Goal: Information Seeking & Learning: Check status

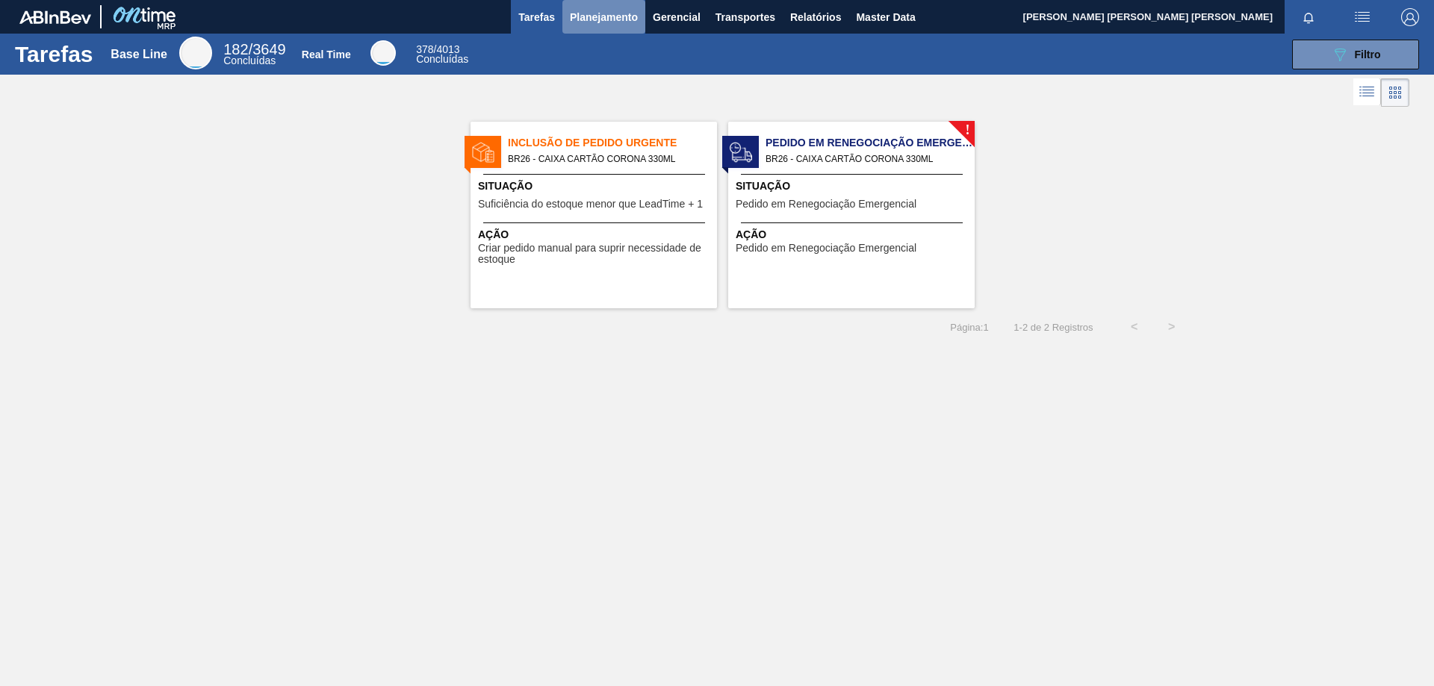
click at [587, 22] on span "Planejamento" at bounding box center [604, 17] width 68 height 18
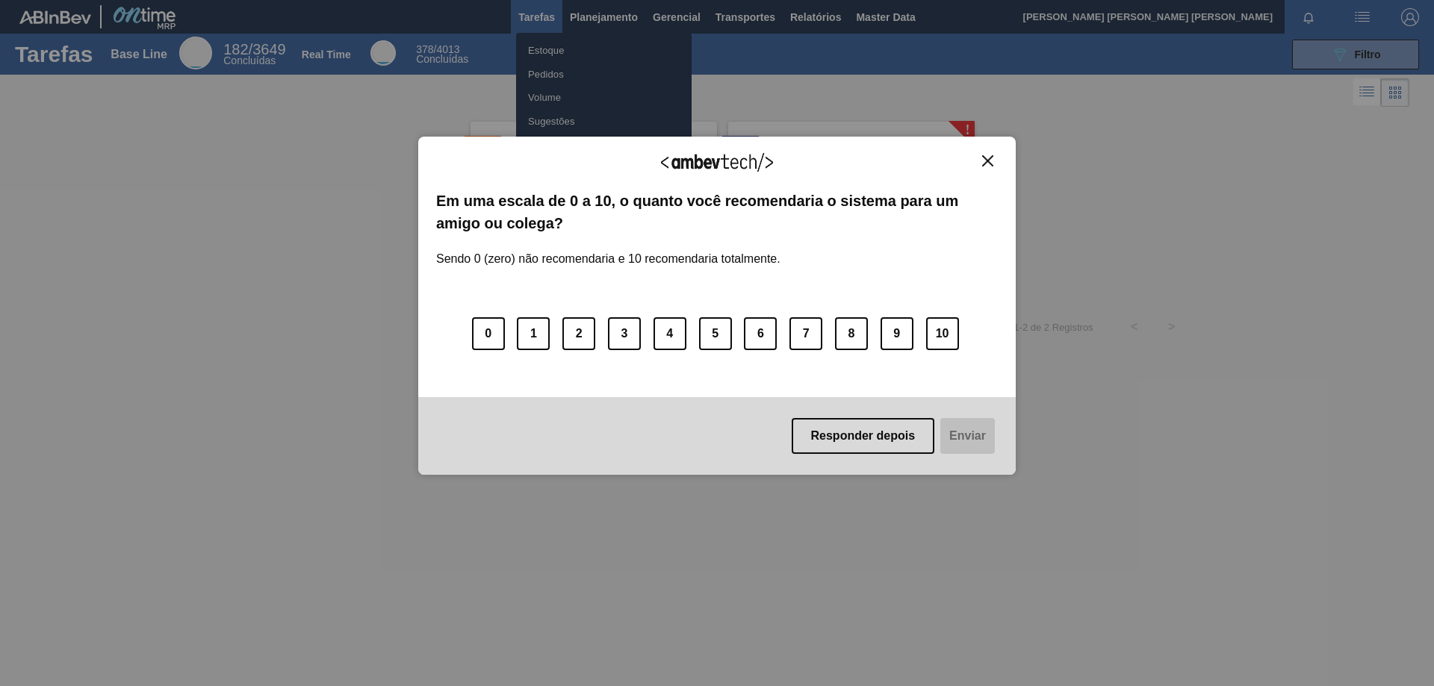
click at [558, 52] on div "Agradecemos seu feedback! Em uma escala de 0 a 10, o quanto você recomendaria o…" at bounding box center [716, 306] width 597 height 644
click at [881, 454] on button "Responder depois" at bounding box center [862, 436] width 143 height 36
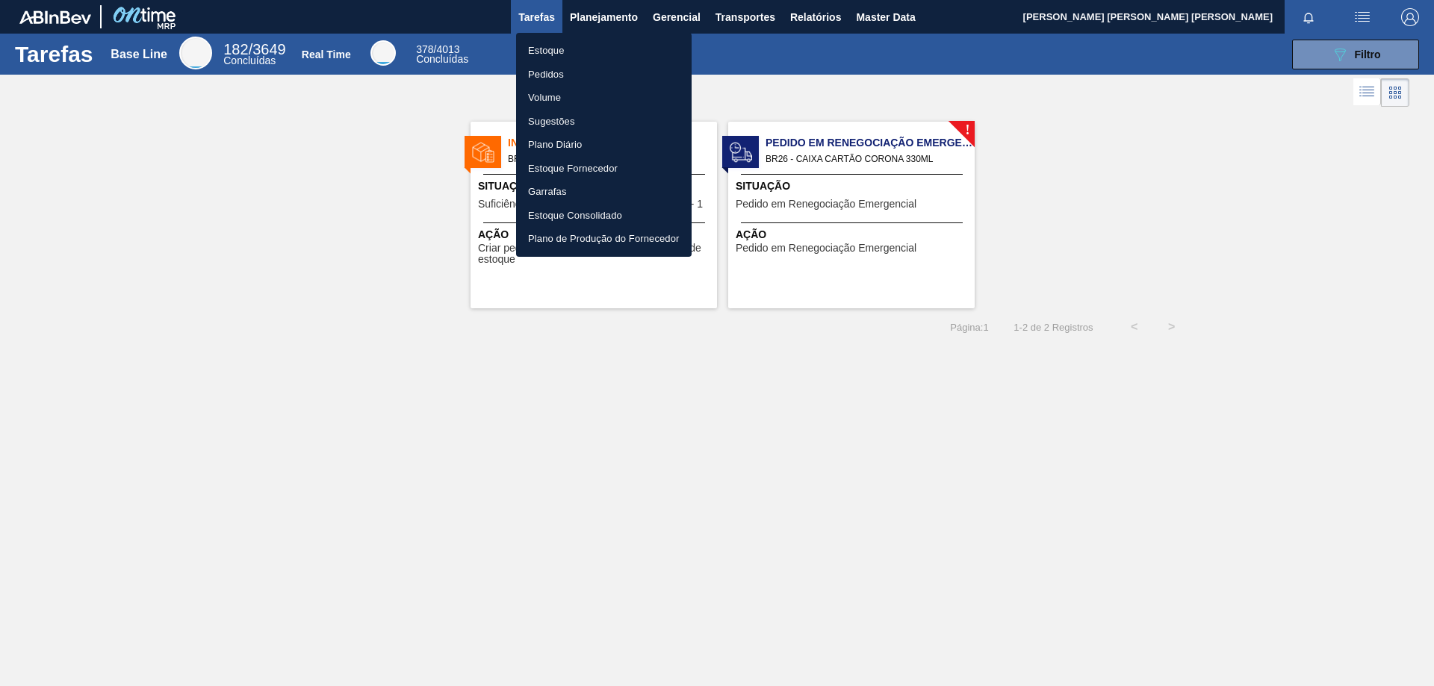
click at [1384, 53] on div at bounding box center [717, 343] width 1434 height 686
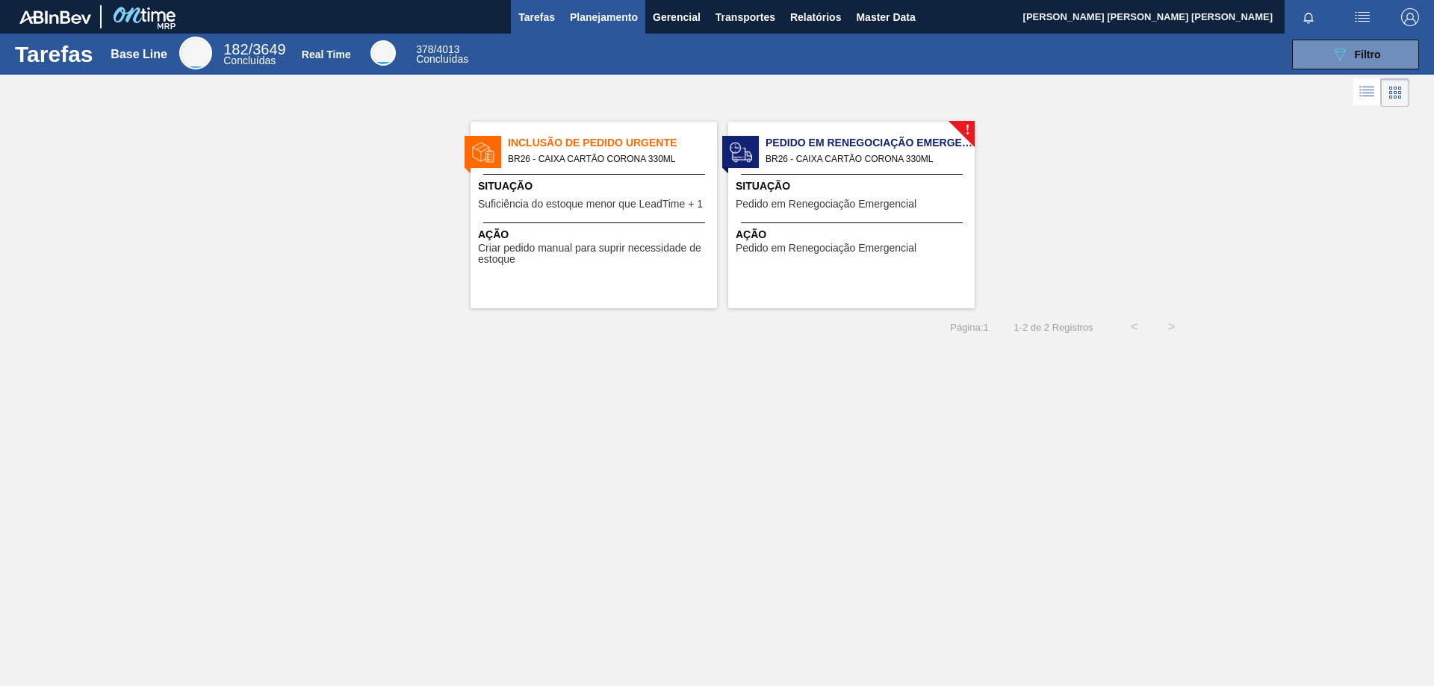
click at [634, 15] on span "Planejamento" at bounding box center [604, 17] width 68 height 18
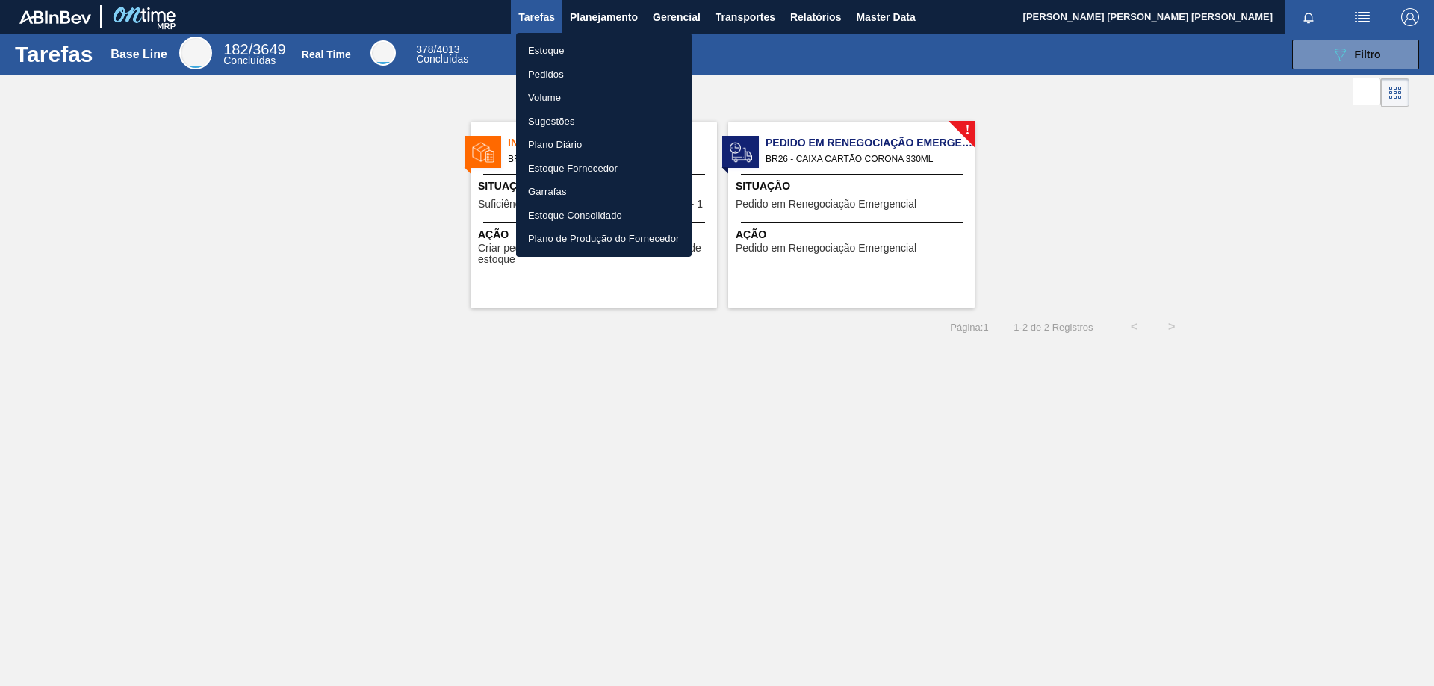
click at [587, 51] on li "Estoque" at bounding box center [603, 51] width 175 height 24
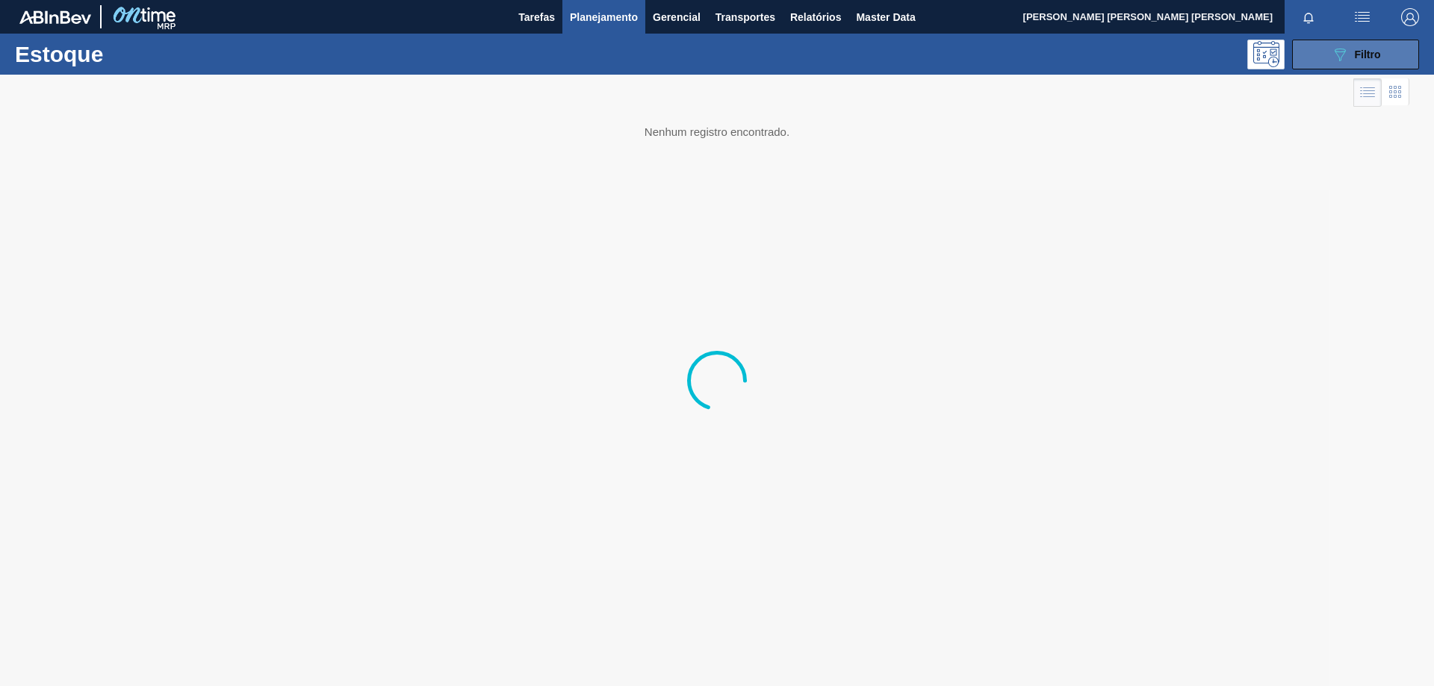
click at [1378, 40] on button "089F7B8B-B2A5-4AFE-B5C0-19BA573D28AC Filtro" at bounding box center [1355, 55] width 127 height 30
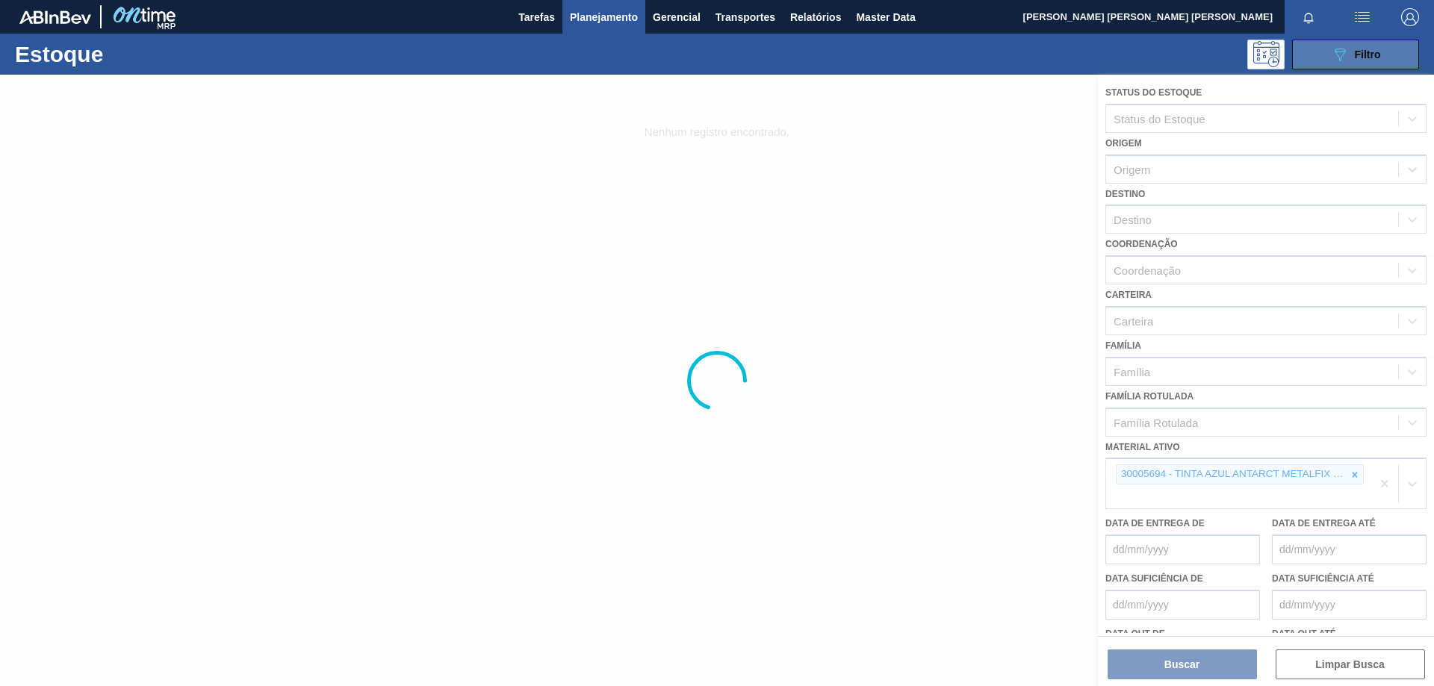
click at [1372, 53] on span "Filtro" at bounding box center [1367, 55] width 26 height 12
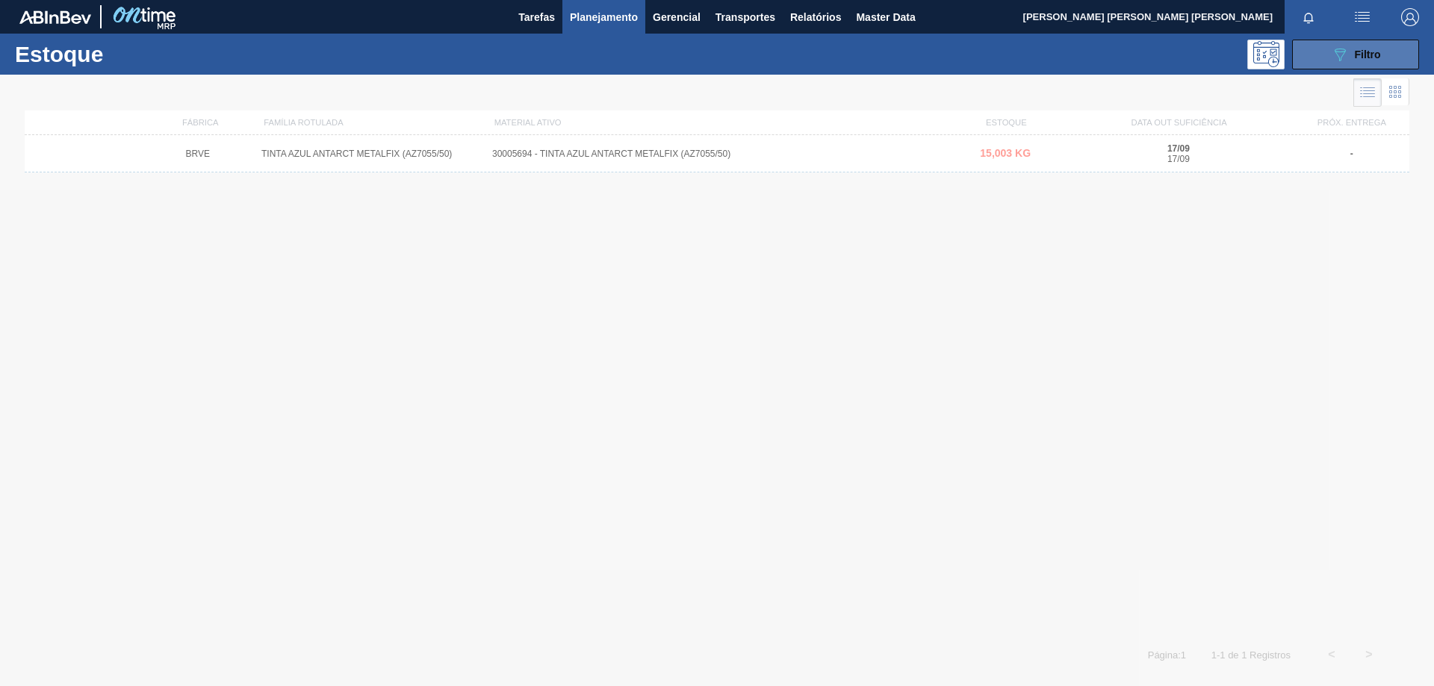
click at [1333, 65] on button "089F7B8B-B2A5-4AFE-B5C0-19BA573D28AC Filtro" at bounding box center [1355, 55] width 127 height 30
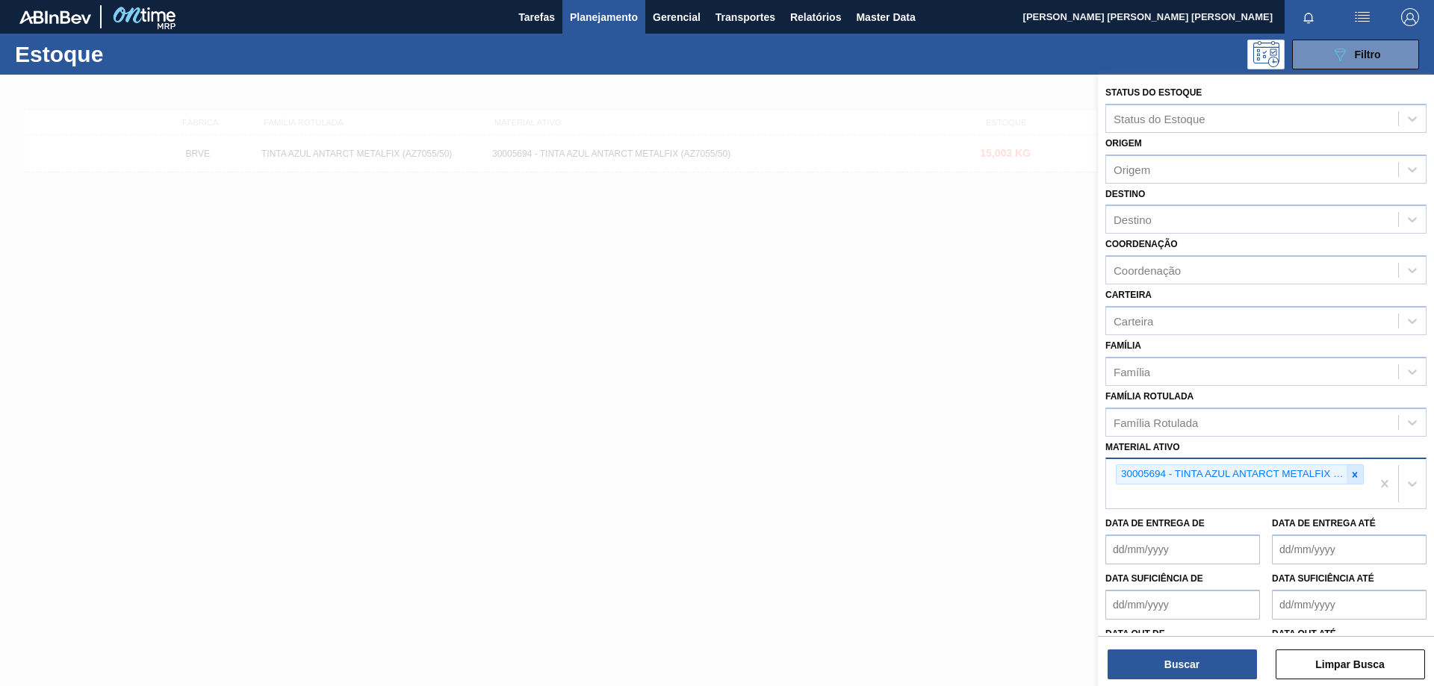
click at [1356, 474] on icon at bounding box center [1354, 475] width 10 height 10
paste ativo "CX CARTAO GT 269ML LN C6 NIV25"
type ativo "CX CARTAO GT 269ML LN C6 NIV25"
click at [1352, 473] on icon at bounding box center [1354, 475] width 10 height 10
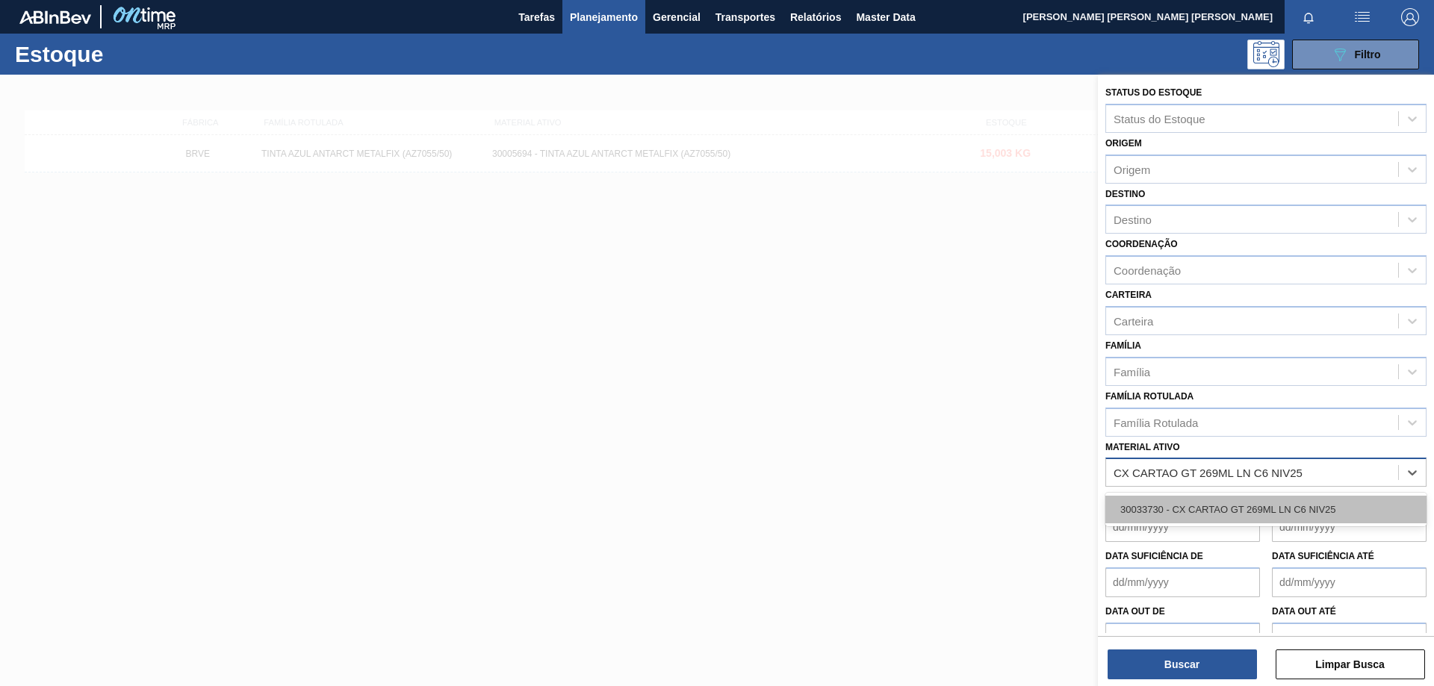
click at [1249, 505] on div "30033730 - CX CARTAO GT 269ML LN C6 NIV25" at bounding box center [1265, 510] width 321 height 28
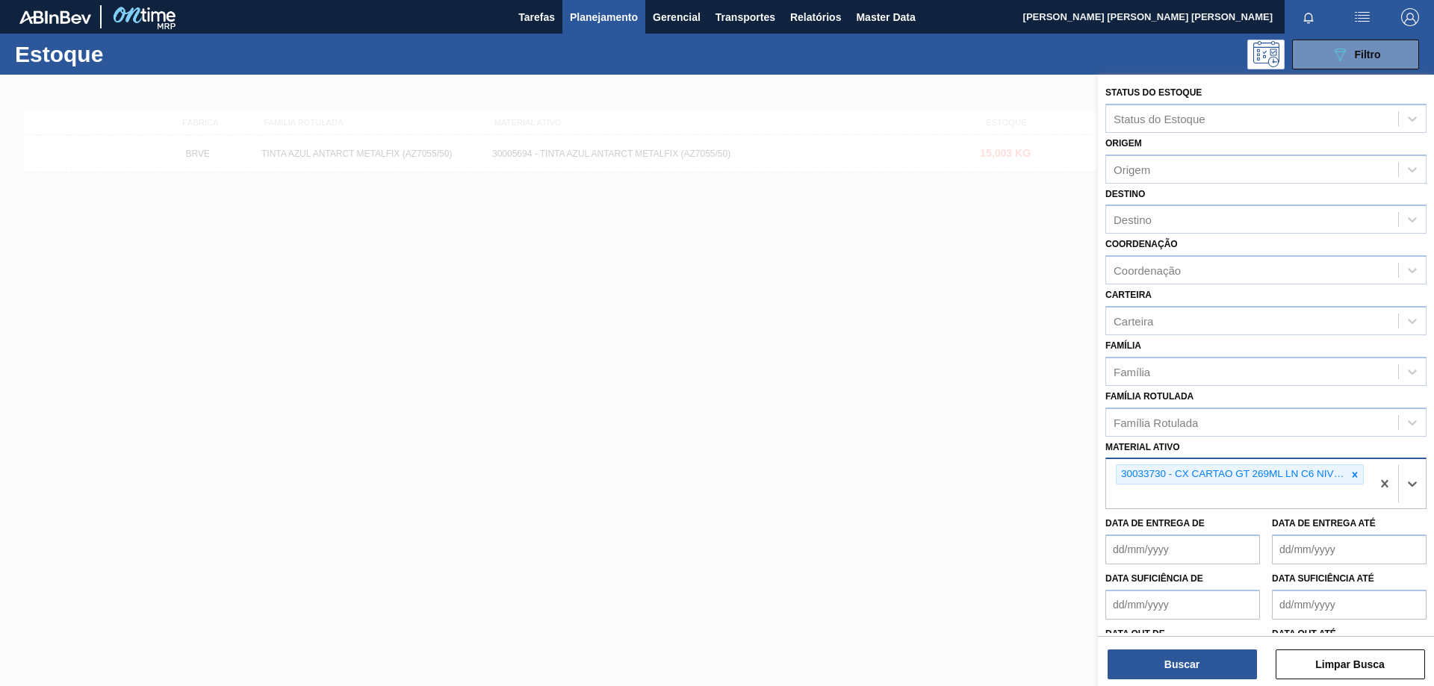
click at [1201, 646] on div "Buscar Limpar Busca" at bounding box center [1266, 657] width 336 height 42
click at [1203, 664] on button "Buscar" at bounding box center [1181, 665] width 149 height 30
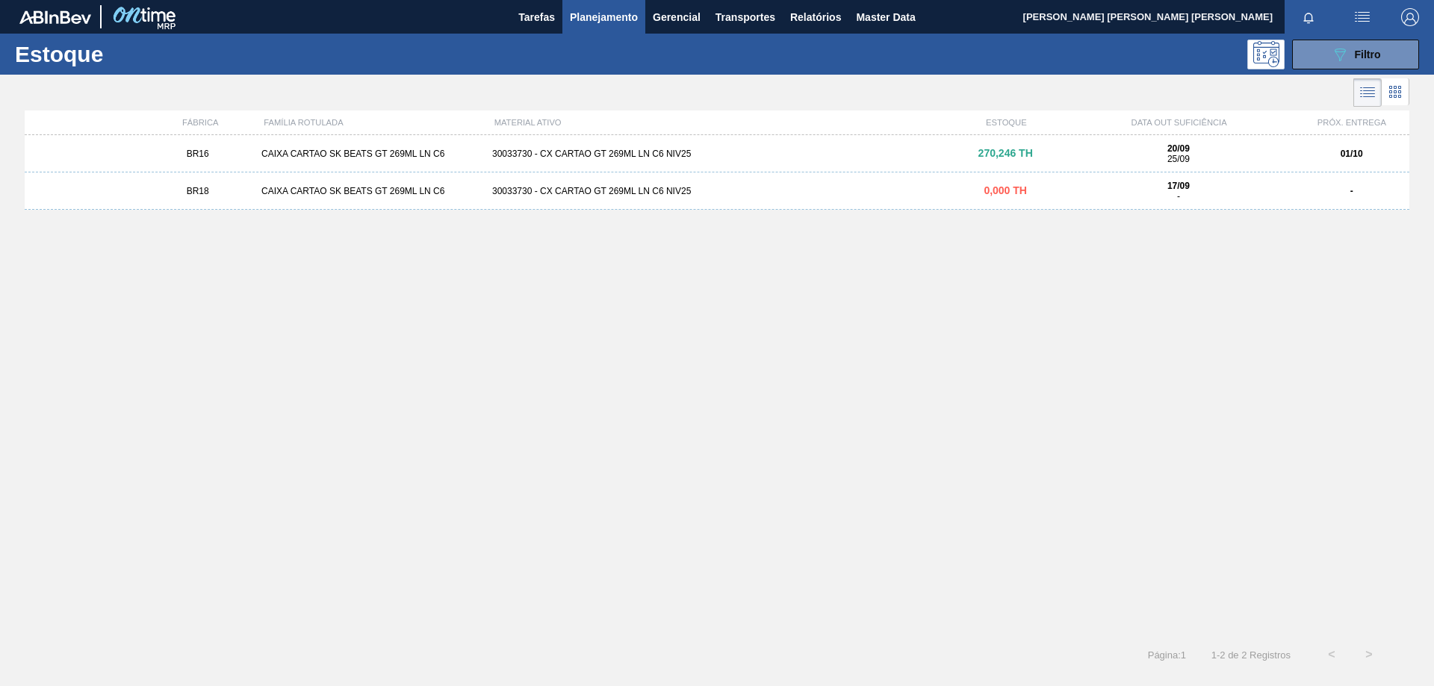
click at [600, 155] on div "30033730 - CX CARTAO GT 269ML LN C6 NIV25" at bounding box center [716, 154] width 461 height 10
